Goal: Information Seeking & Learning: Find specific fact

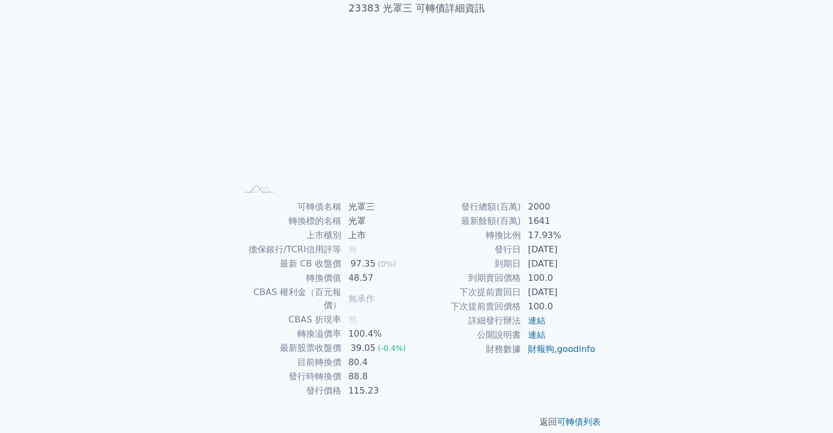
scroll to position [74, 0]
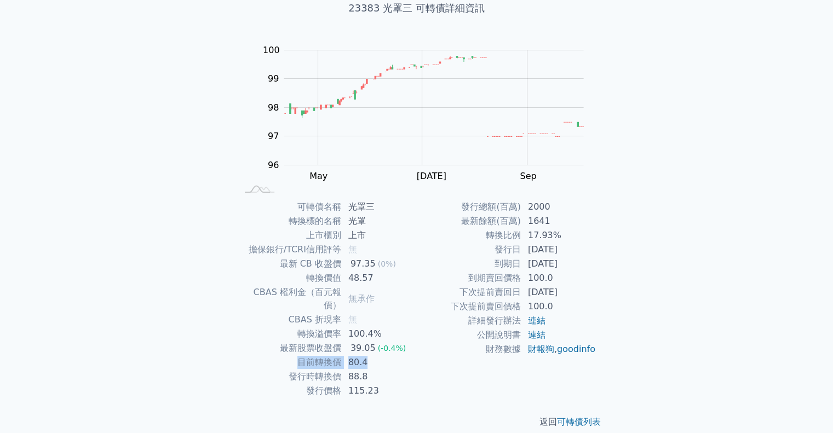
drag, startPoint x: 298, startPoint y: 346, endPoint x: 384, endPoint y: 352, distance: 86.7
click at [384, 355] on tr "目前轉換價 80.4" at bounding box center [327, 362] width 180 height 14
click at [384, 355] on td "80.4" at bounding box center [379, 362] width 75 height 14
drag, startPoint x: 383, startPoint y: 352, endPoint x: 300, endPoint y: 351, distance: 83.3
click at [300, 355] on tr "目前轉換價 80.4" at bounding box center [327, 362] width 180 height 14
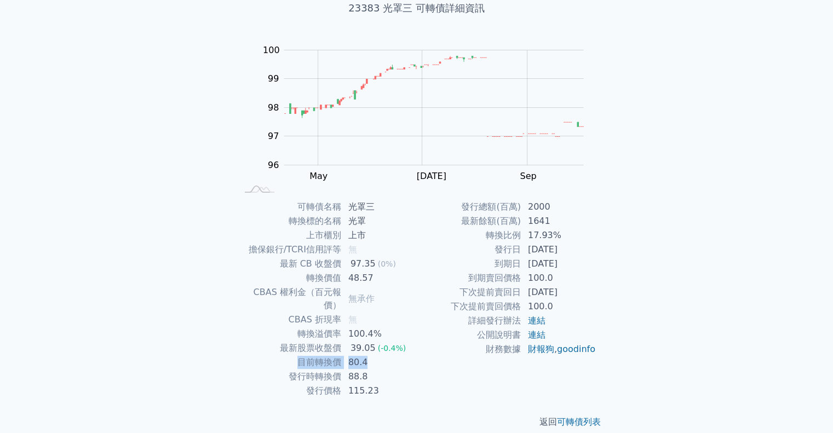
click at [300, 355] on td "目前轉換價" at bounding box center [289, 362] width 105 height 14
drag, startPoint x: 315, startPoint y: 275, endPoint x: 370, endPoint y: 275, distance: 54.8
click at [370, 275] on tr "轉換價值 48.57" at bounding box center [327, 278] width 180 height 14
click at [370, 275] on td "48.57" at bounding box center [379, 278] width 75 height 14
